Goal: Find specific page/section: Find specific page/section

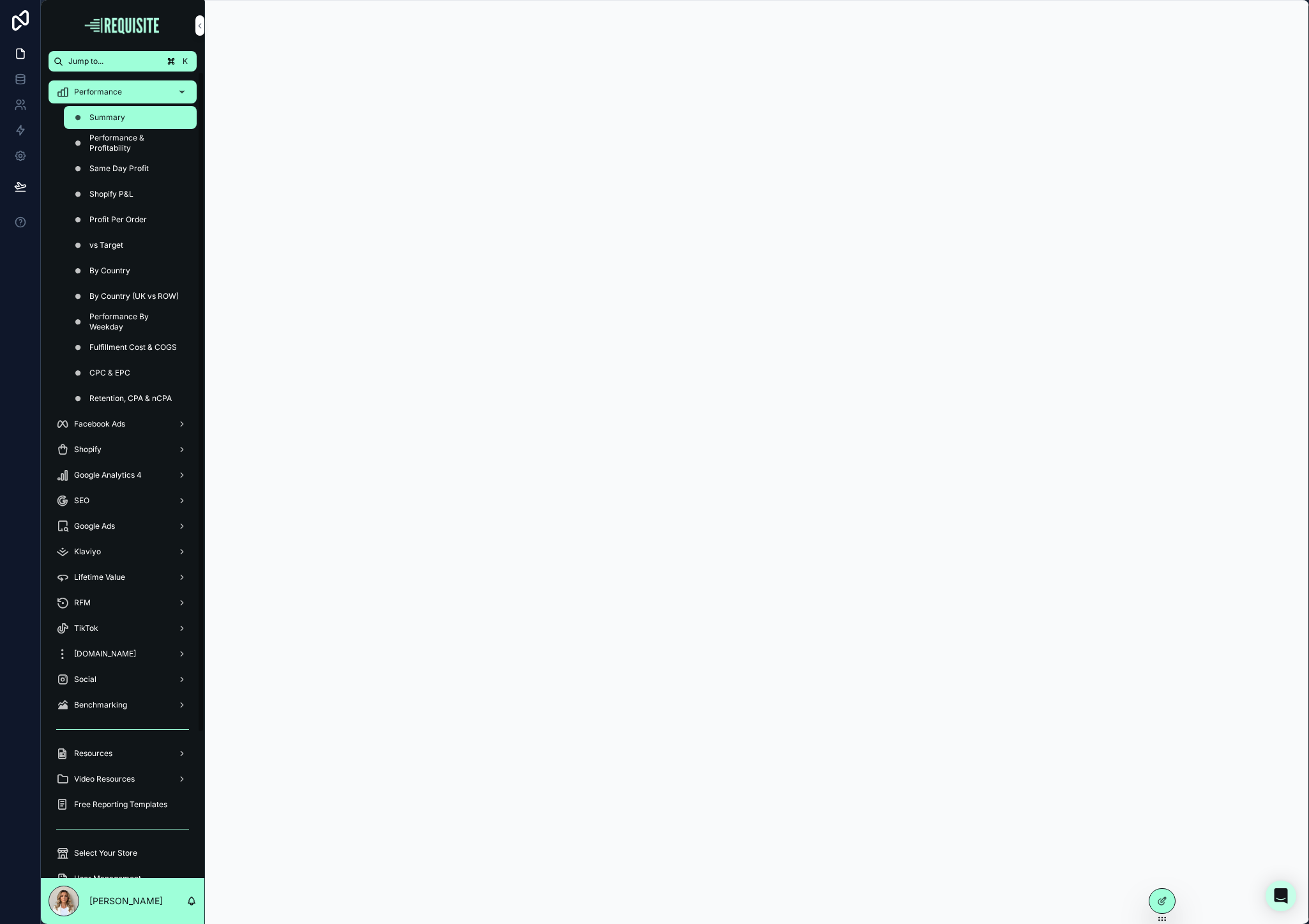
scroll to position [178, 0]
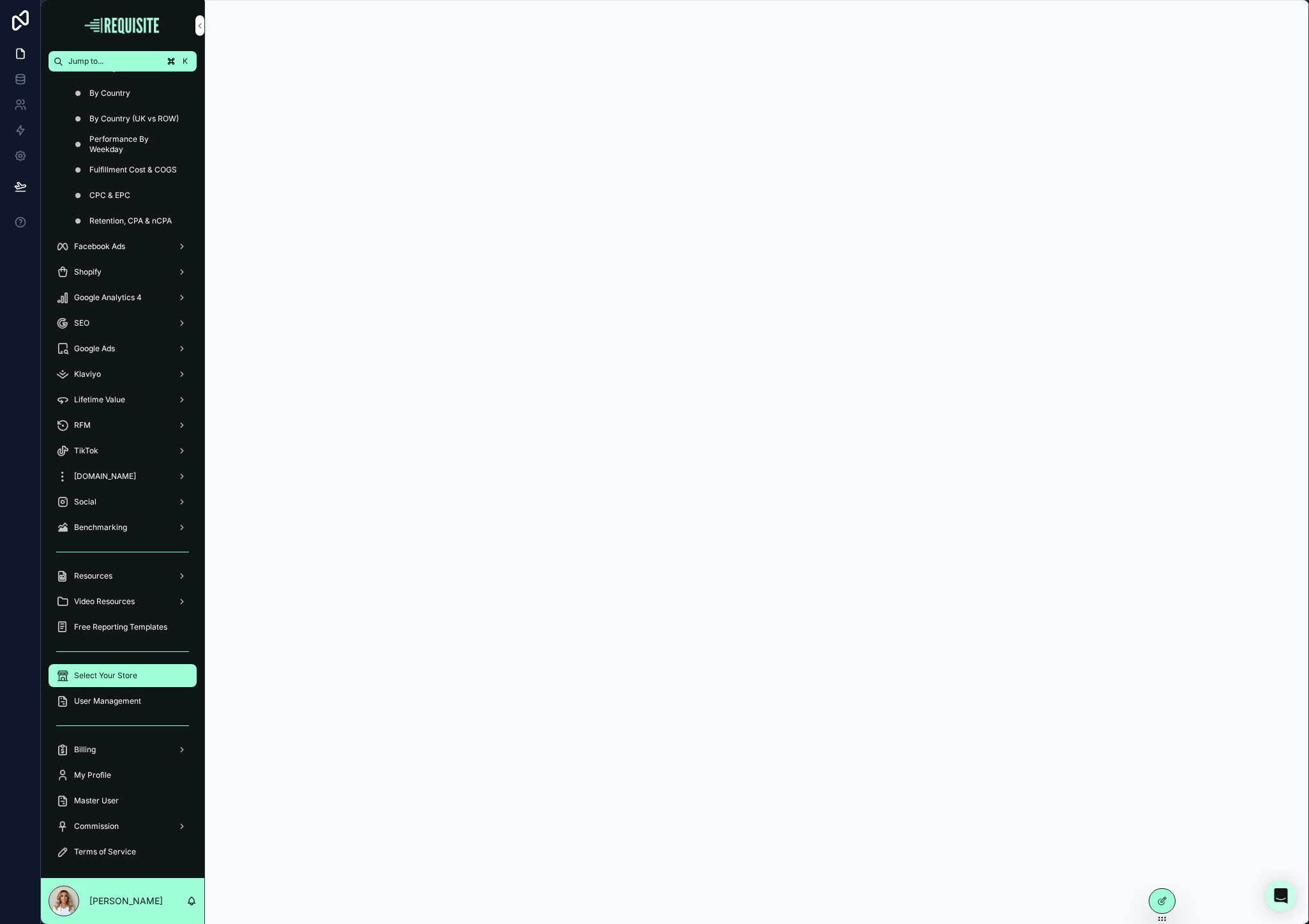
click at [120, 651] on span "Select Your Store" at bounding box center [106, 675] width 63 height 10
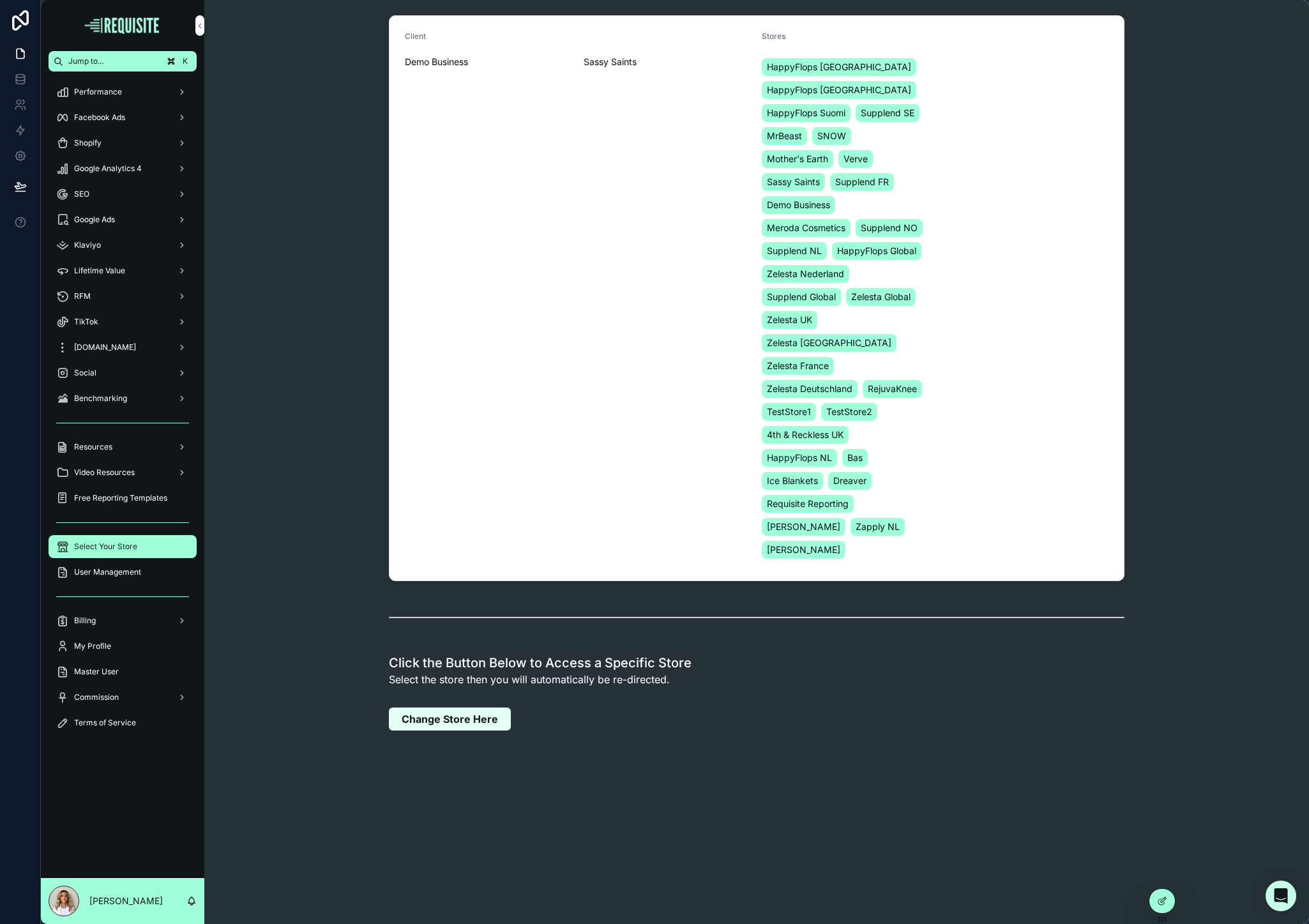
click at [442, 651] on span "Change Store Here" at bounding box center [449, 719] width 96 height 13
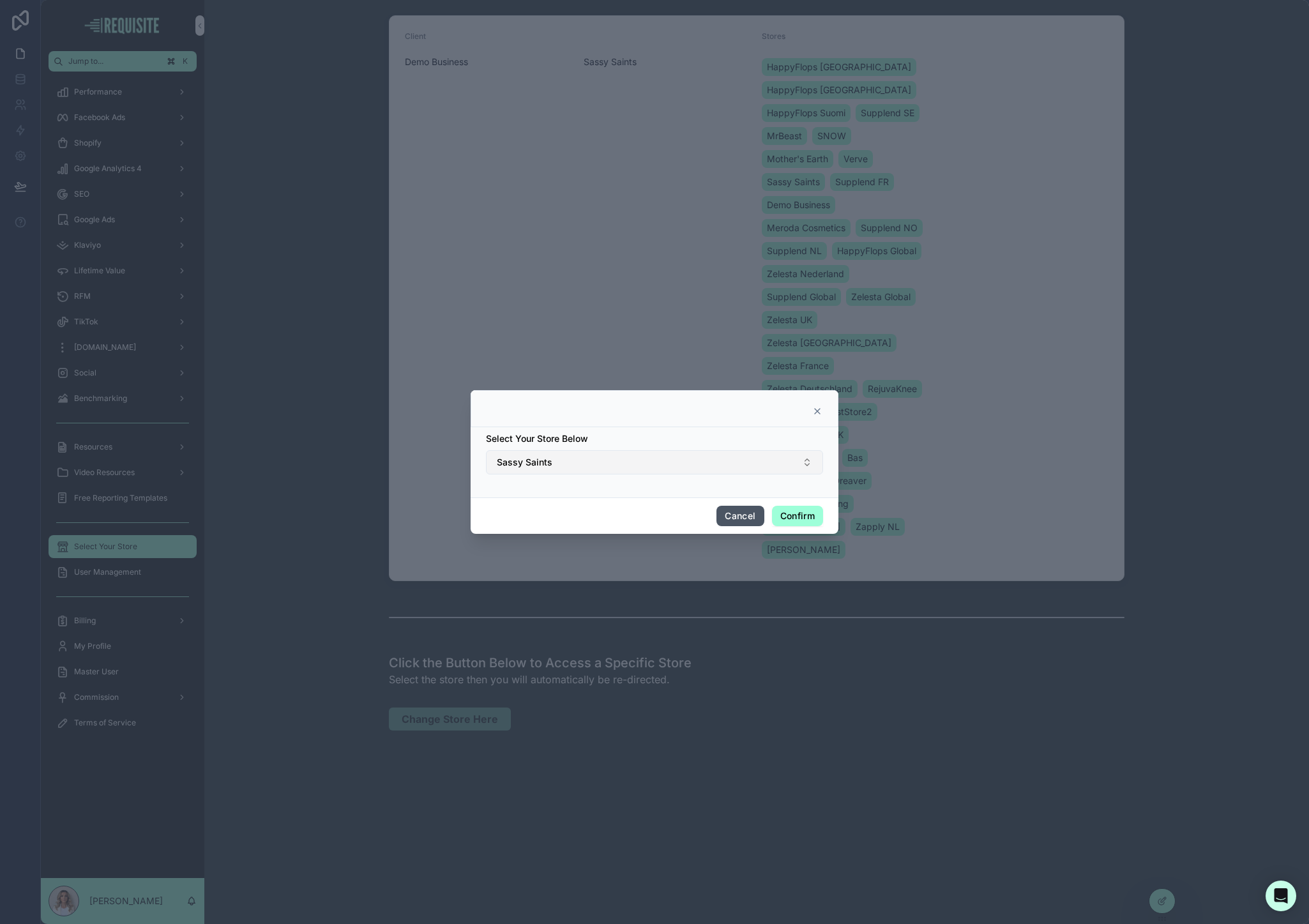
click at [581, 457] on button "Sassy Saints" at bounding box center [654, 462] width 337 height 25
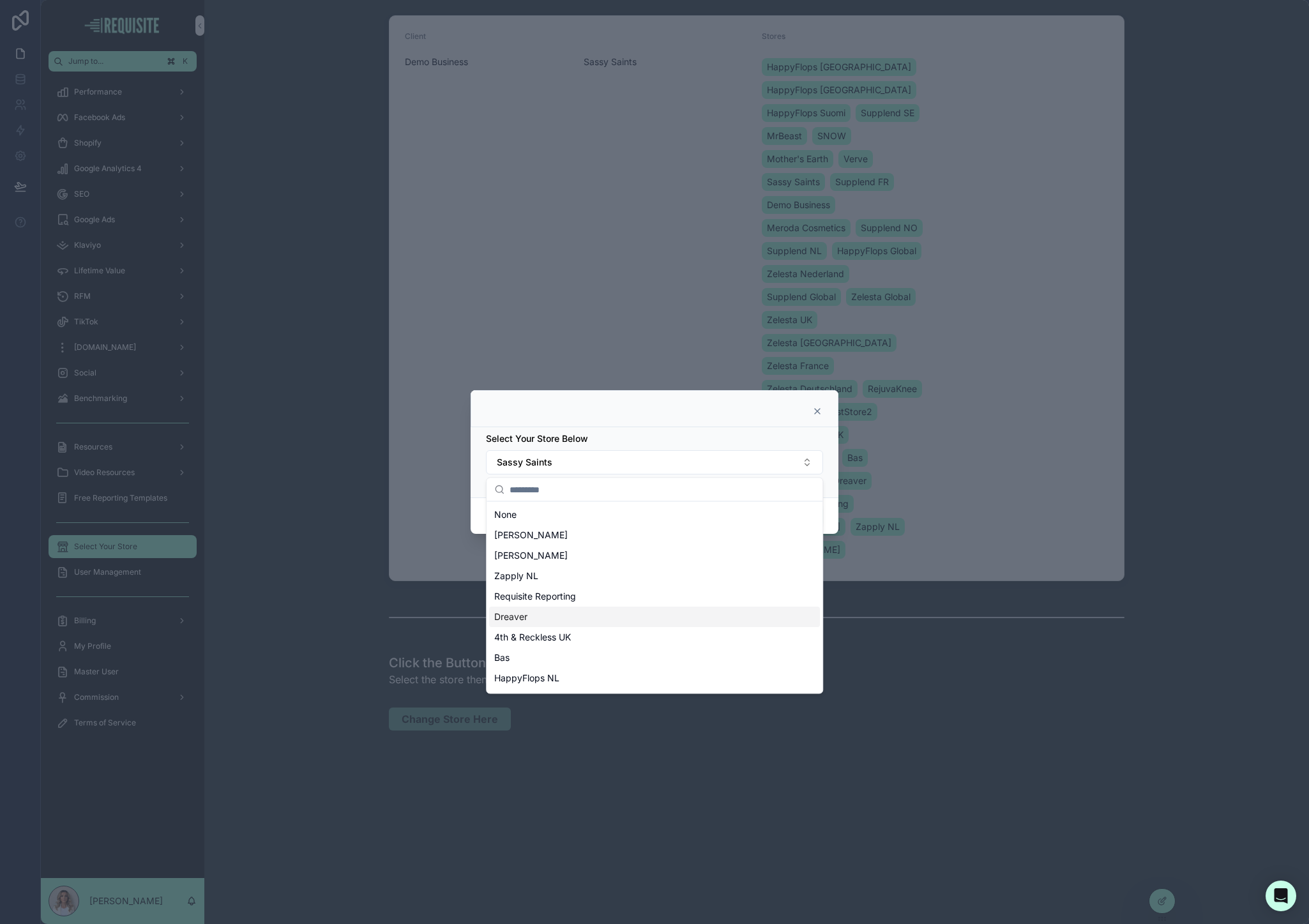
click at [582, 588] on div "Requisite Reporting" at bounding box center [654, 597] width 331 height 21
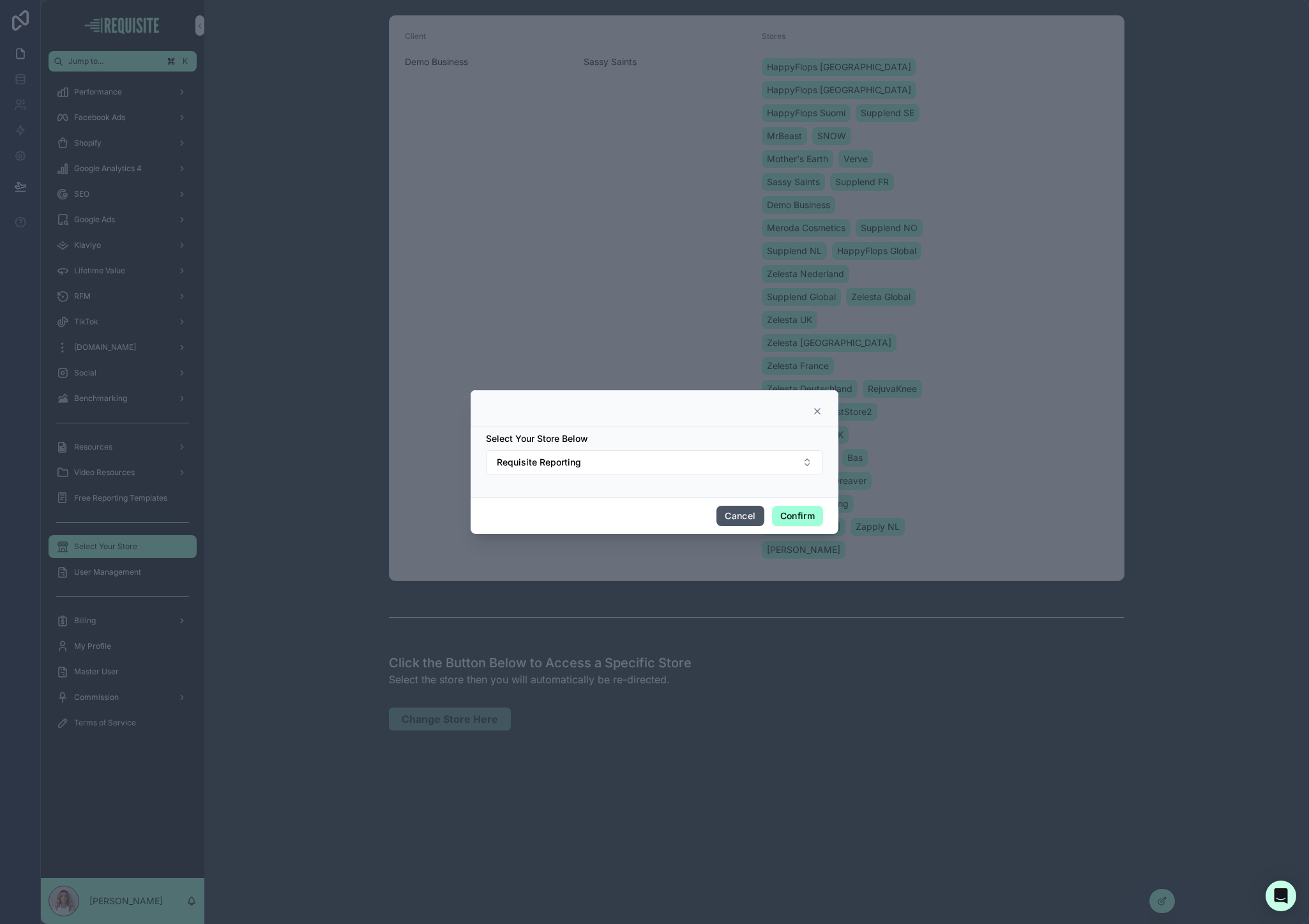
click at [775, 515] on button "Confirm" at bounding box center [797, 516] width 51 height 21
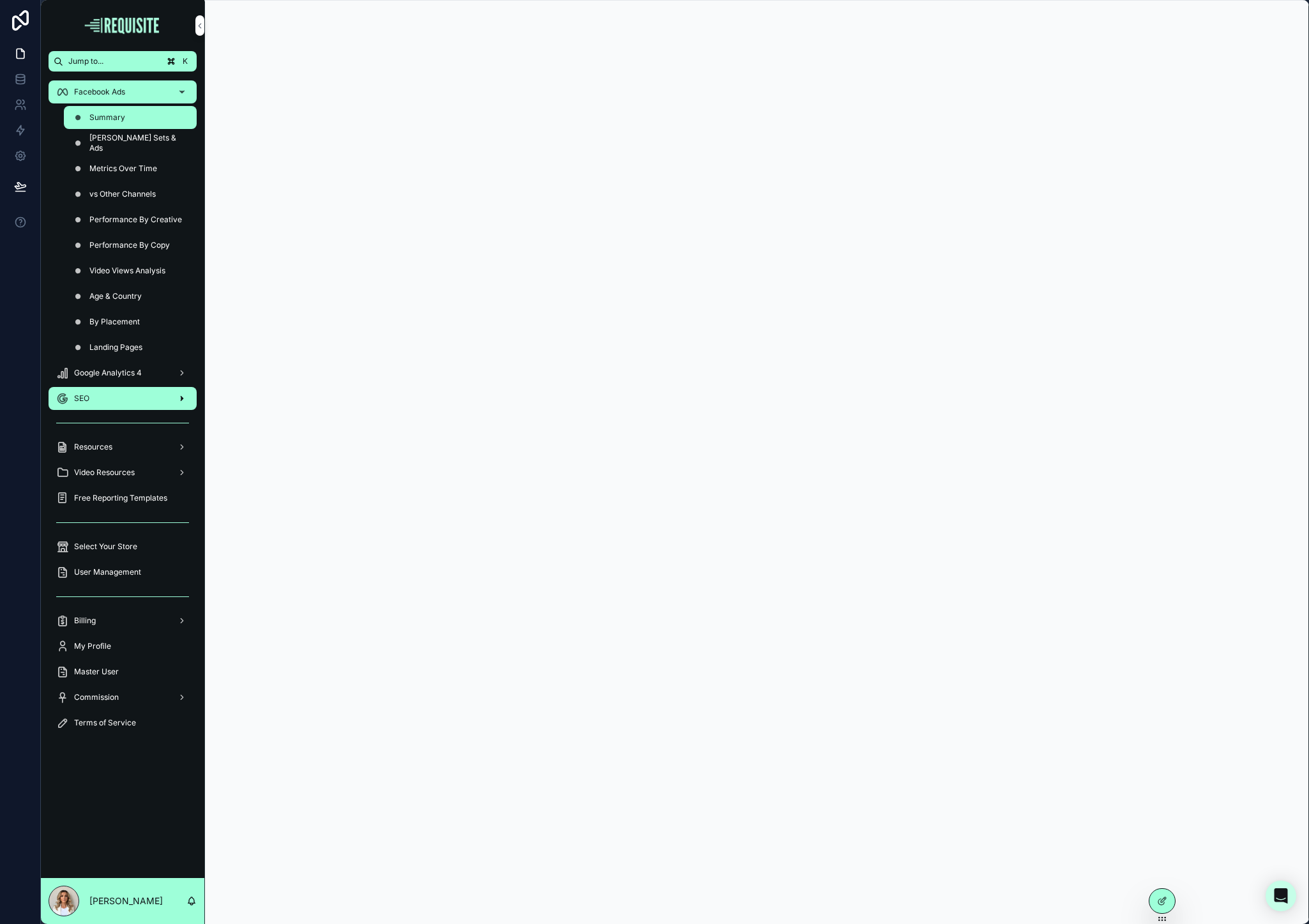
click at [93, 391] on div "SEO" at bounding box center [123, 398] width 133 height 21
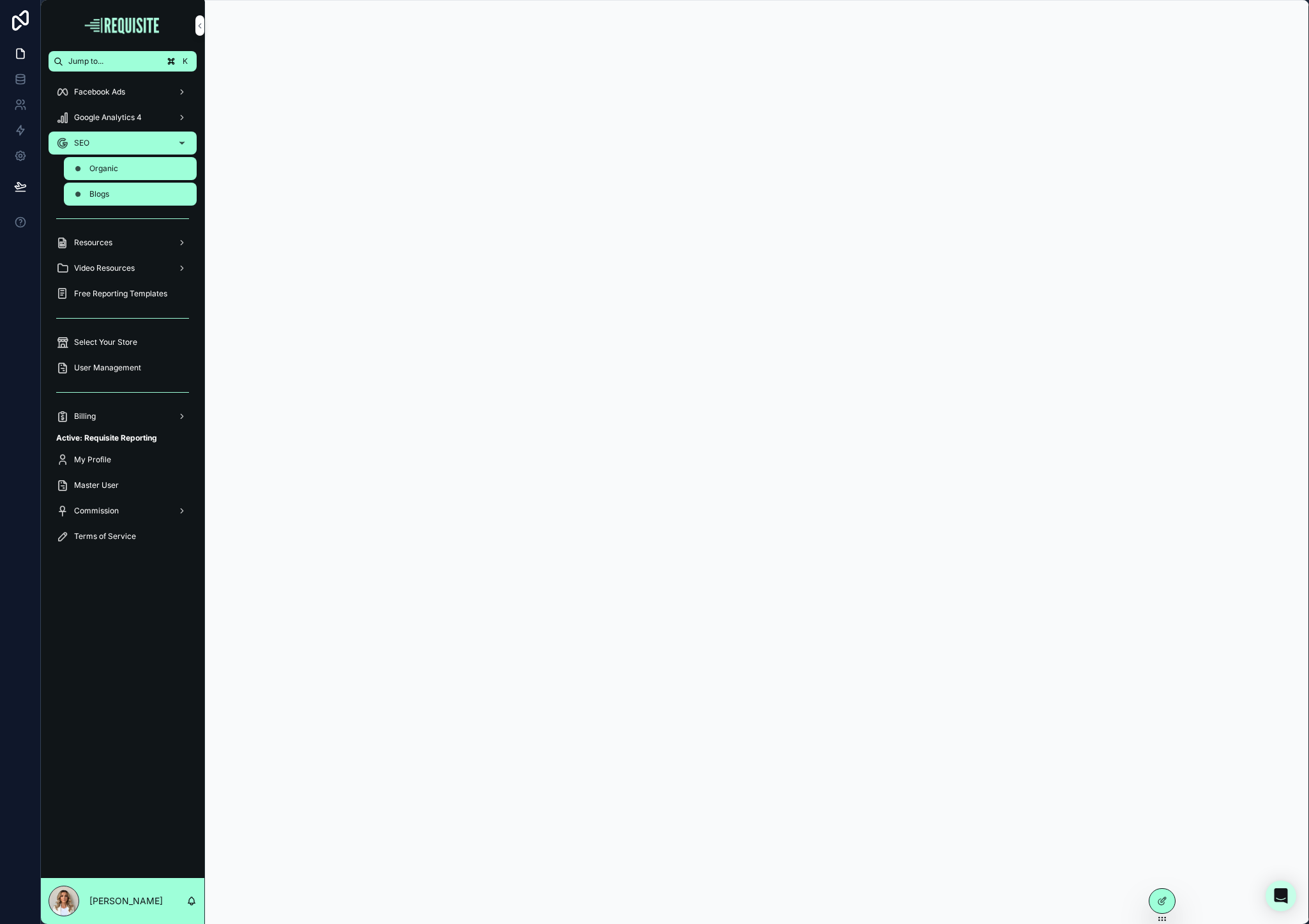
click at [116, 178] on div "Organic" at bounding box center [130, 169] width 118 height 21
click at [116, 186] on div "Blogs" at bounding box center [130, 194] width 118 height 21
